Goal: Check status

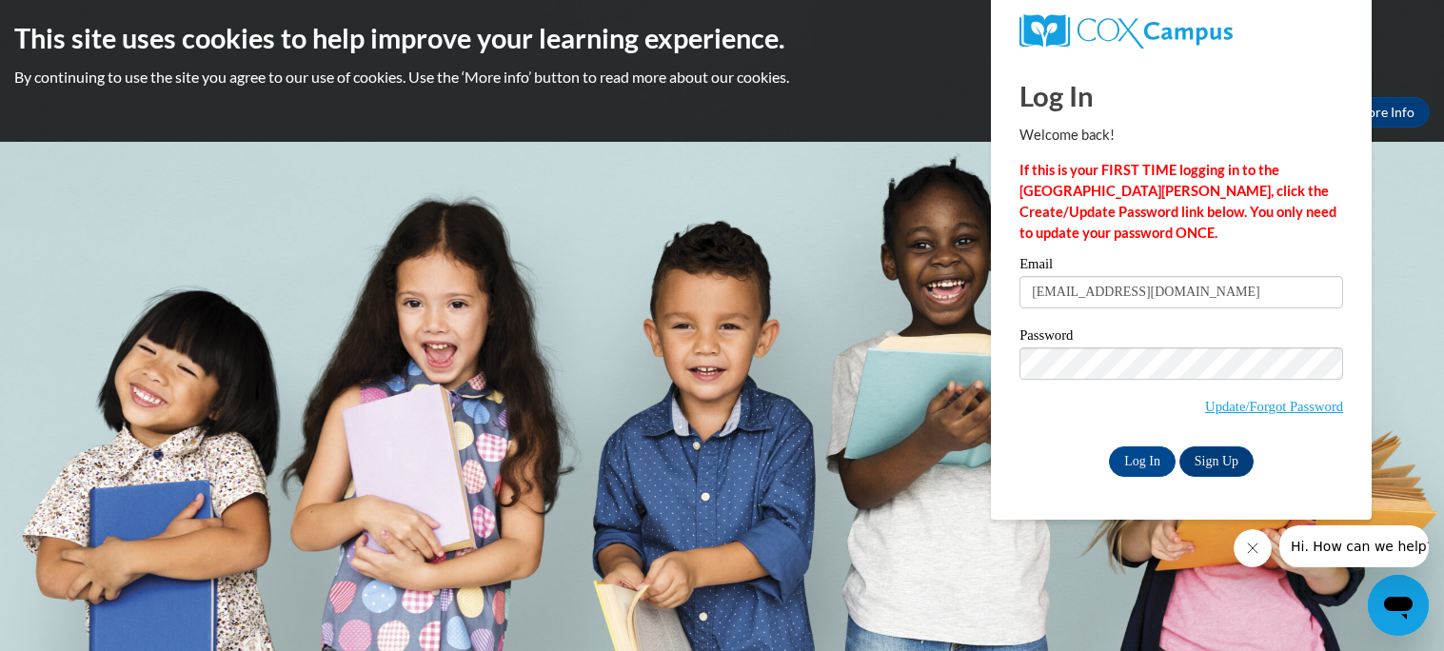
type input "mmason@miltonps.org"
click at [1109, 446] on input "Log In" at bounding box center [1142, 461] width 67 height 30
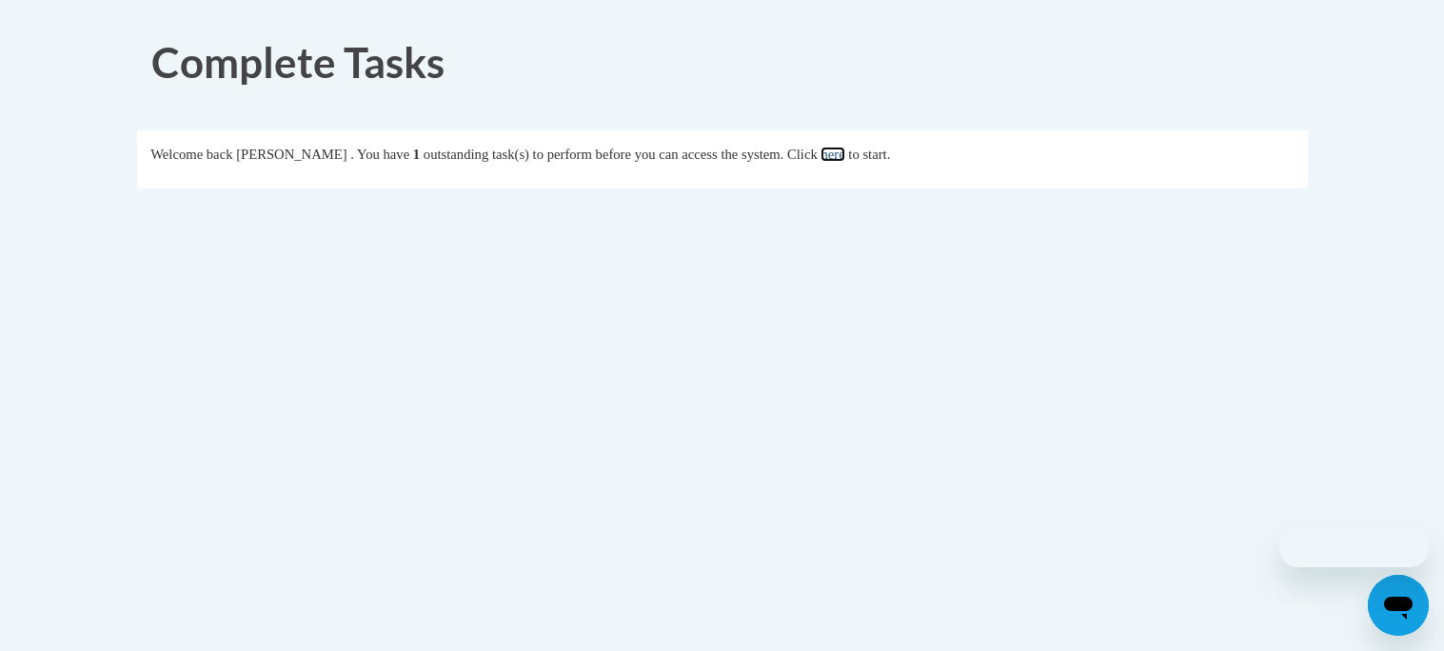
click at [844, 157] on link "here" at bounding box center [832, 154] width 24 height 15
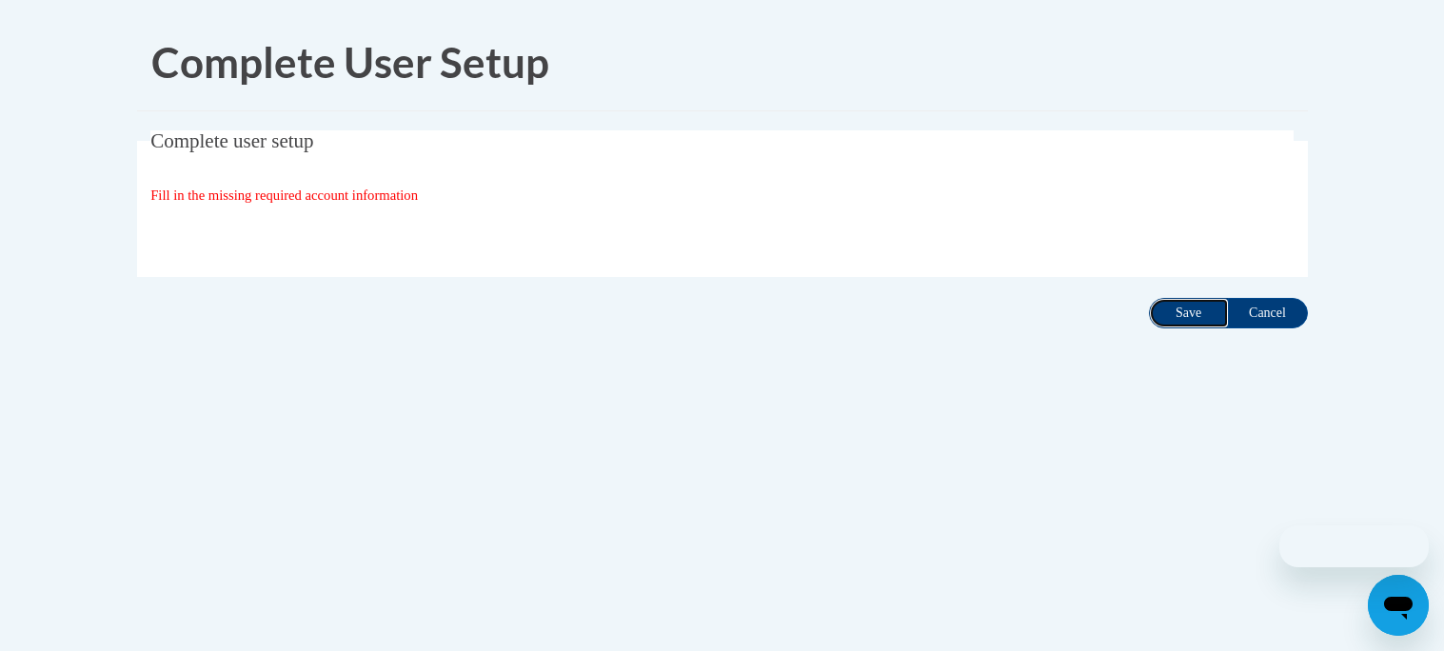
click at [1198, 321] on input "Save" at bounding box center [1189, 313] width 80 height 30
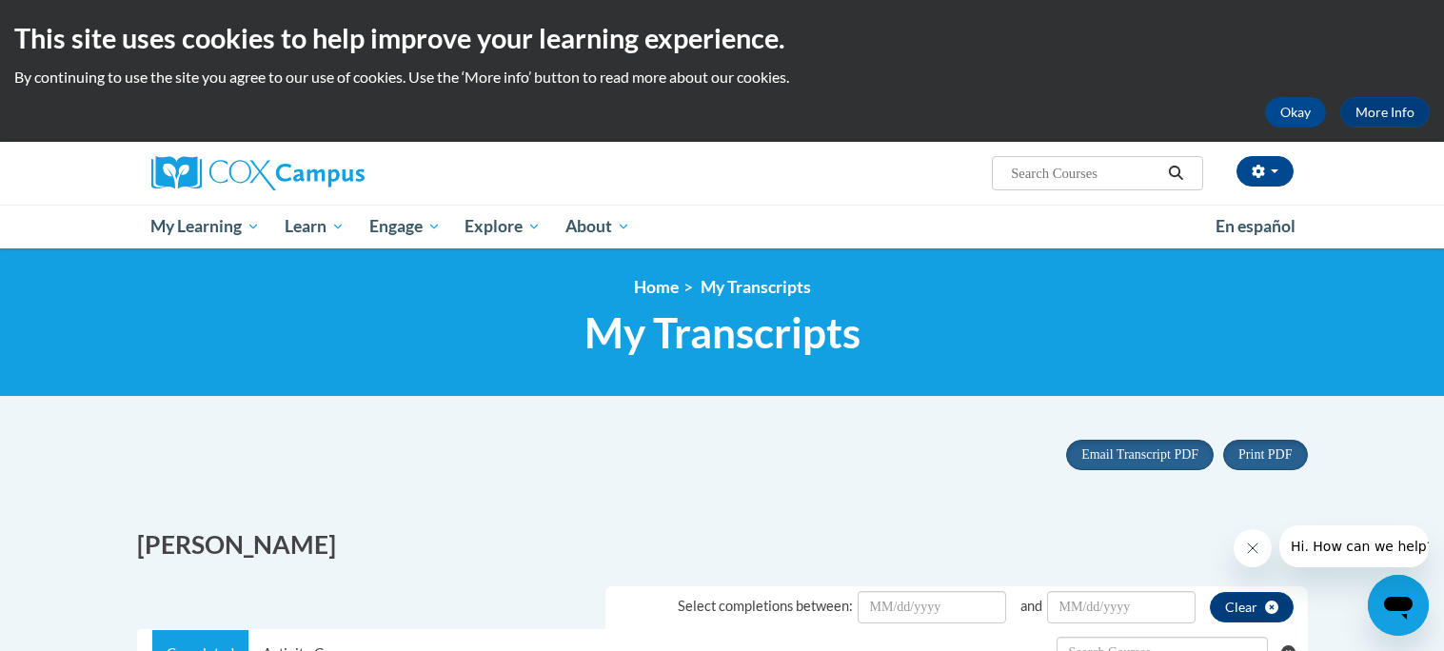
click at [948, 578] on li "Select completions between: and Clear" at bounding box center [956, 601] width 702 height 58
